Goal: Task Accomplishment & Management: Use online tool/utility

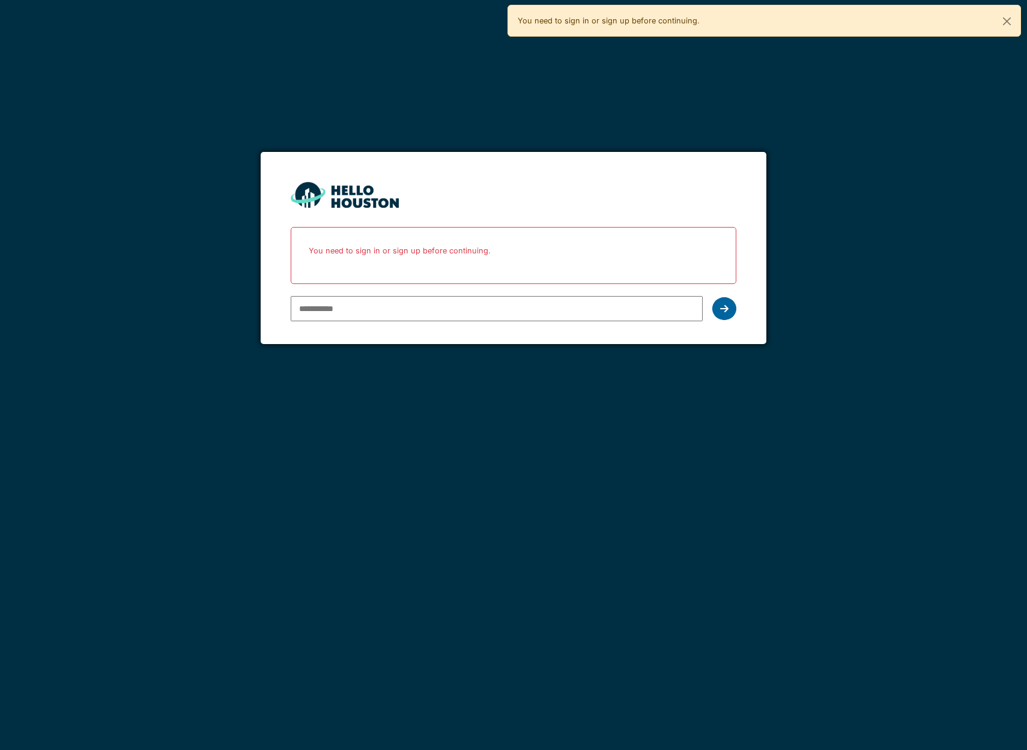
type input "**********"
click at [721, 313] on icon at bounding box center [724, 309] width 8 height 10
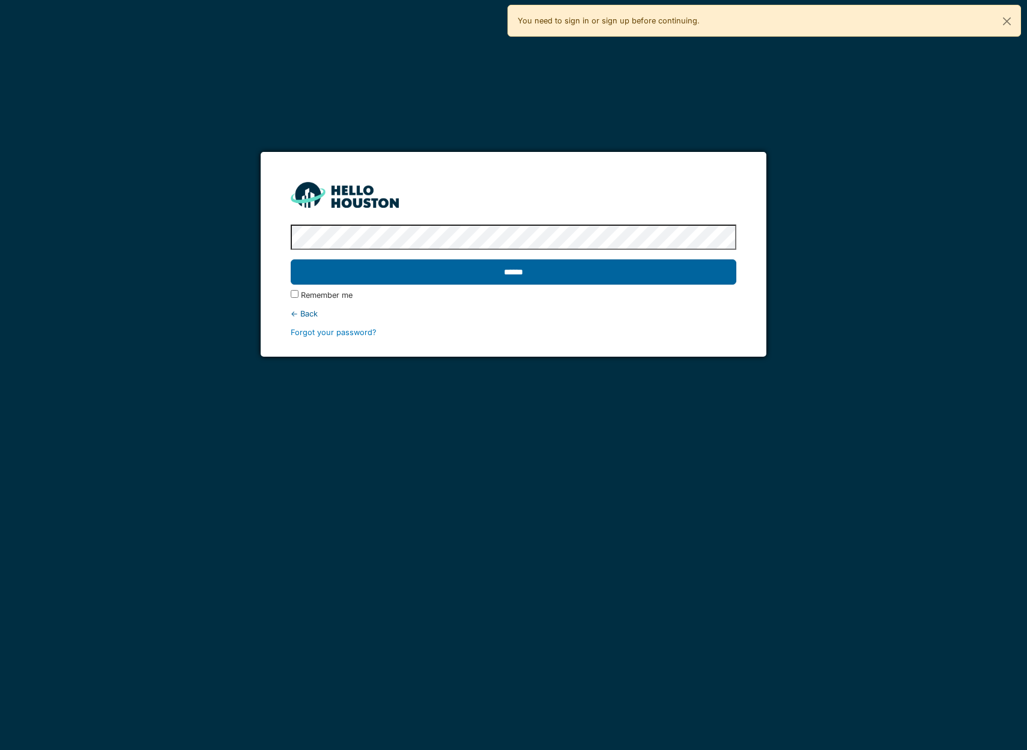
click at [455, 276] on input "******" at bounding box center [514, 271] width 446 height 25
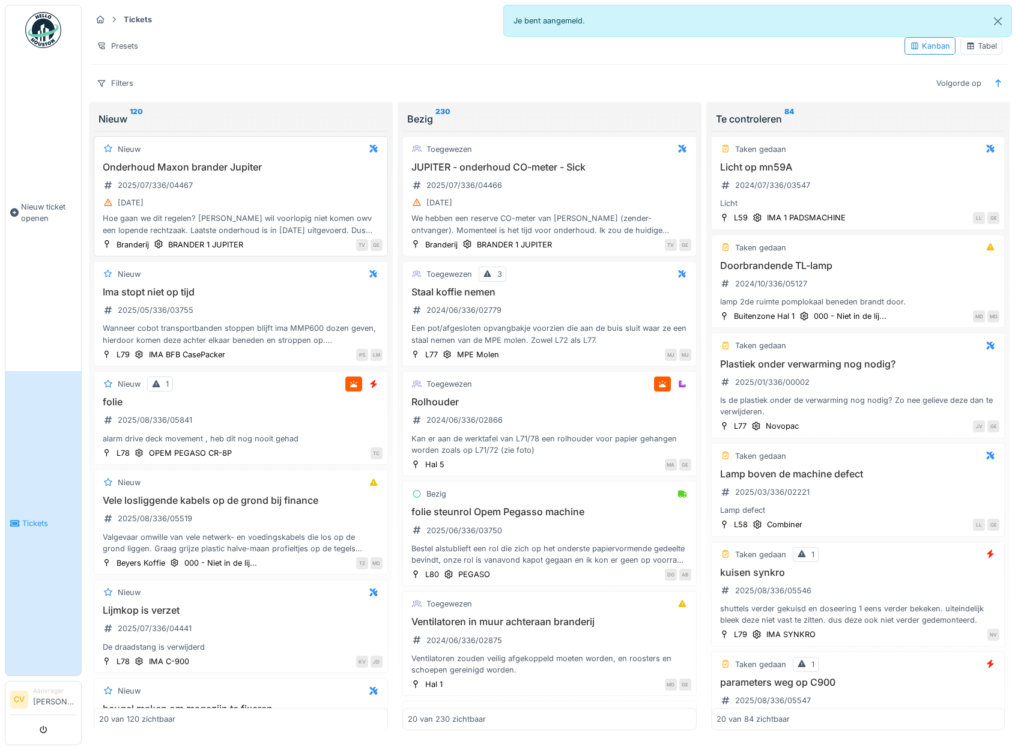
click at [216, 231] on div "Hoe gaan we dit regelen? [PERSON_NAME] wil voorlopig niet komen owv een lopende…" at bounding box center [240, 224] width 283 height 23
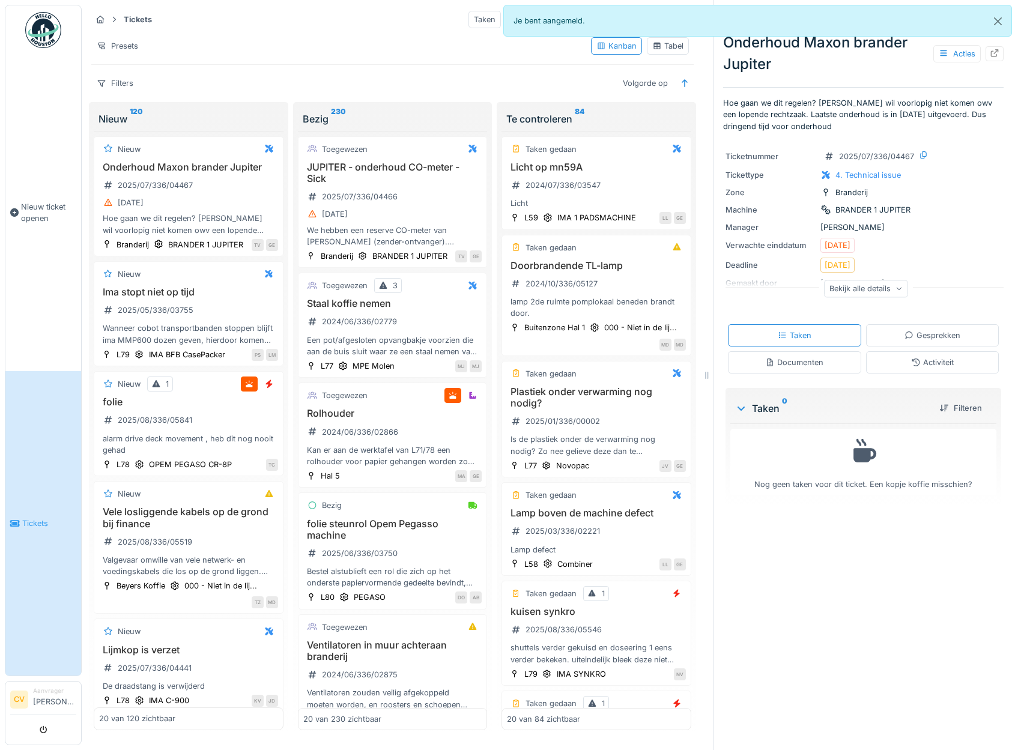
scroll to position [9, 0]
click at [740, 402] on div "Taken 0" at bounding box center [832, 408] width 195 height 14
click at [904, 331] on div "Gesprekken" at bounding box center [932, 335] width 56 height 11
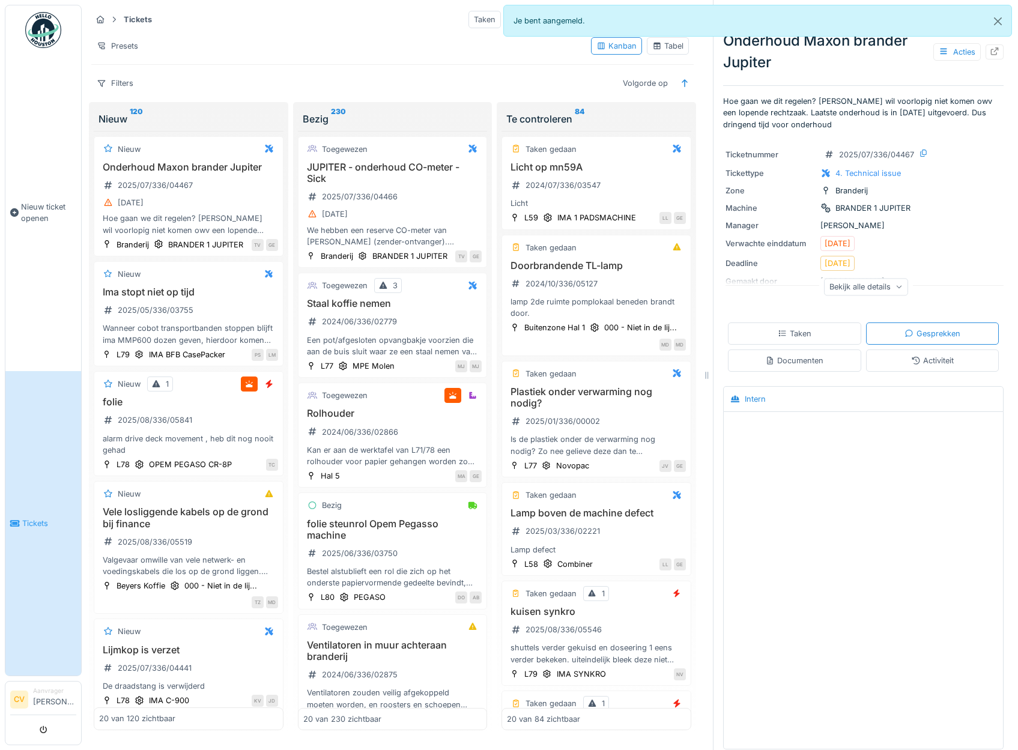
scroll to position [0, 0]
click at [880, 285] on div "Bekijk alle details" at bounding box center [866, 288] width 84 height 17
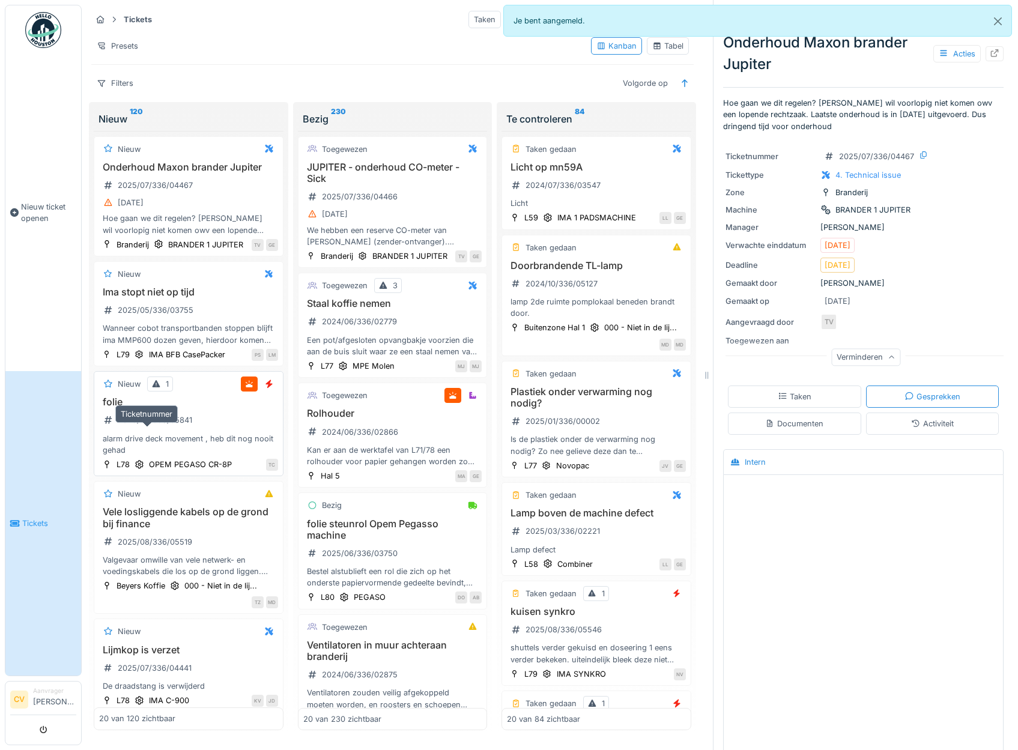
click at [176, 430] on div "2025/08/336/05841" at bounding box center [147, 420] width 97 height 20
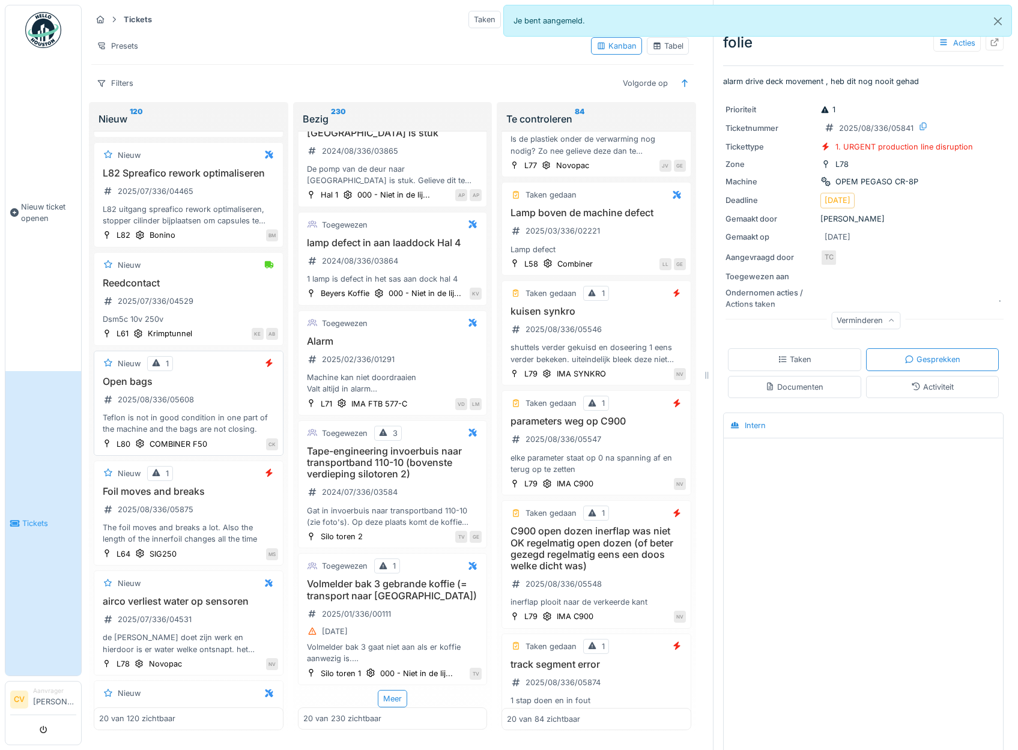
scroll to position [971, 0]
